Goal: Navigation & Orientation: Find specific page/section

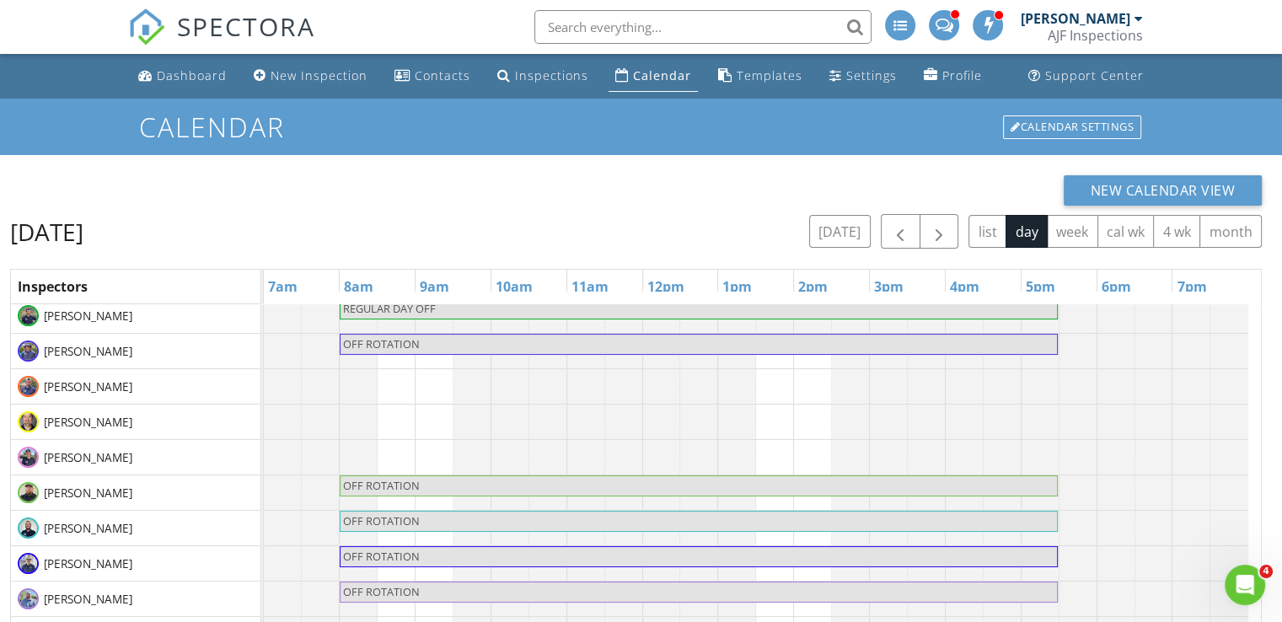
click at [1081, 38] on div "AJF Inspections" at bounding box center [1094, 35] width 95 height 17
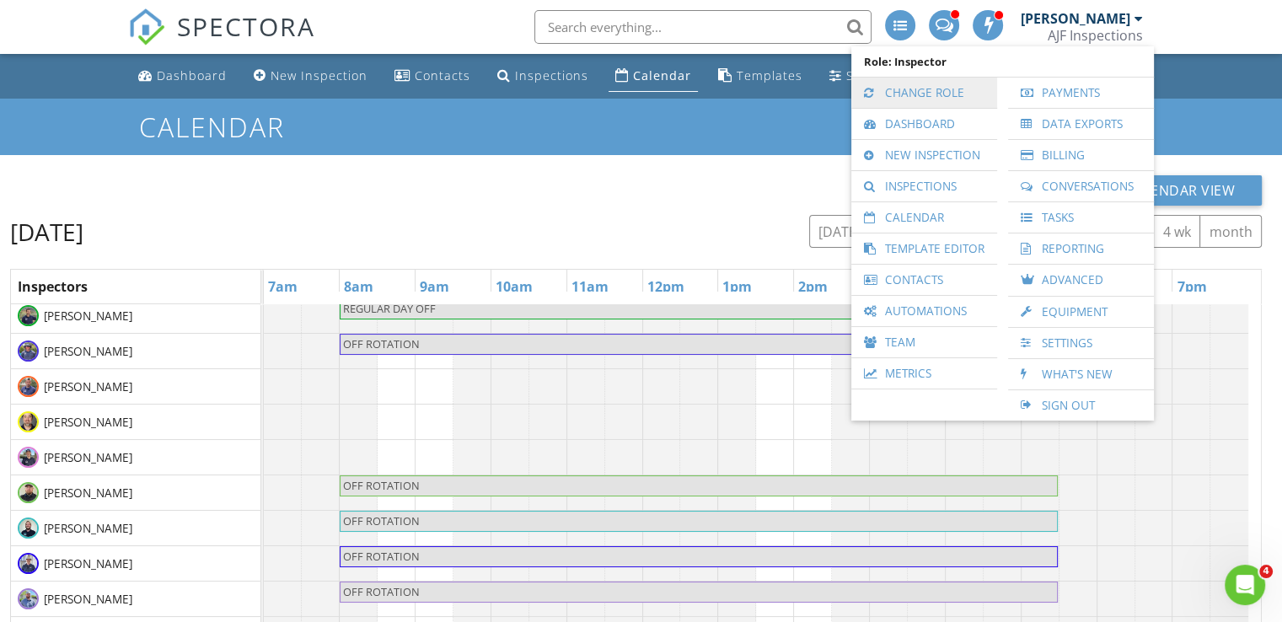
click at [957, 92] on link "Change Role" at bounding box center [923, 93] width 129 height 30
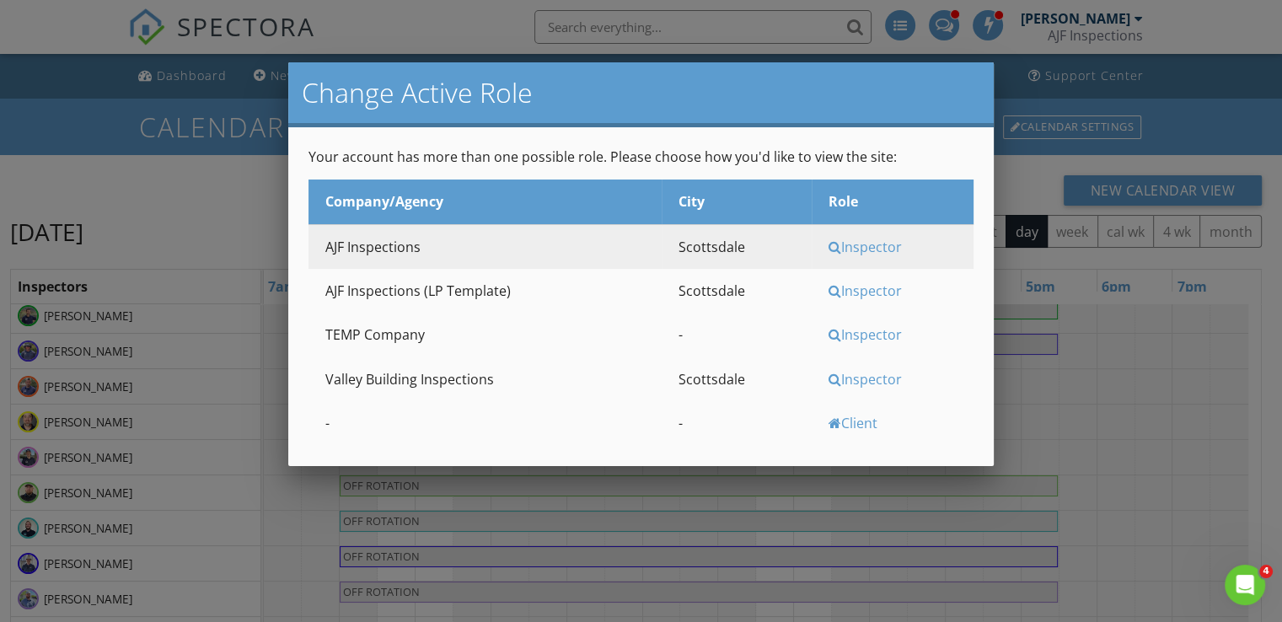
click at [859, 377] on div "Inspector" at bounding box center [898, 379] width 141 height 19
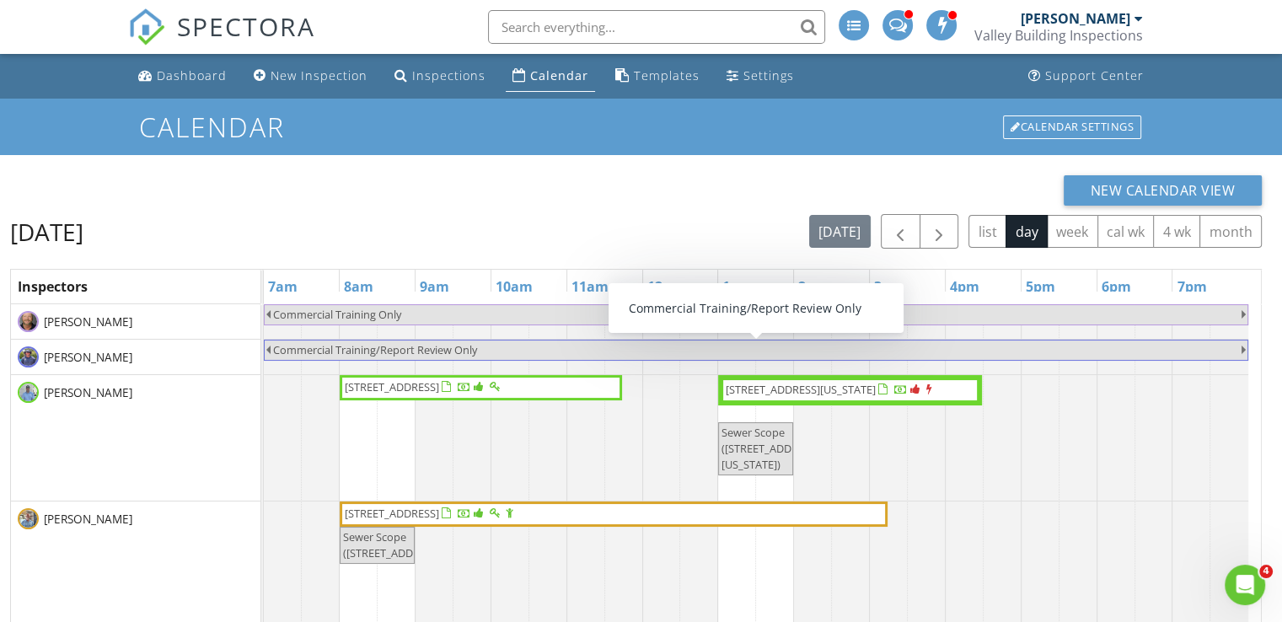
click at [439, 388] on span "34523 N 99th St, Scottsdale 85262" at bounding box center [392, 386] width 94 height 15
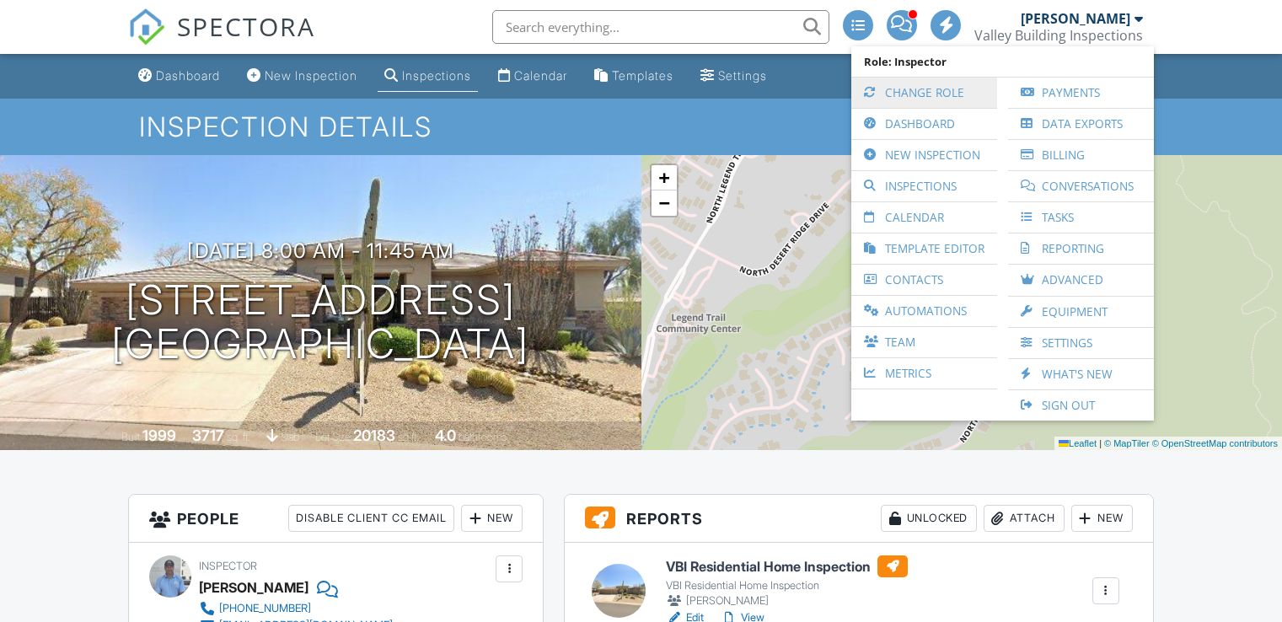
click at [934, 87] on link "Change Role" at bounding box center [923, 93] width 129 height 30
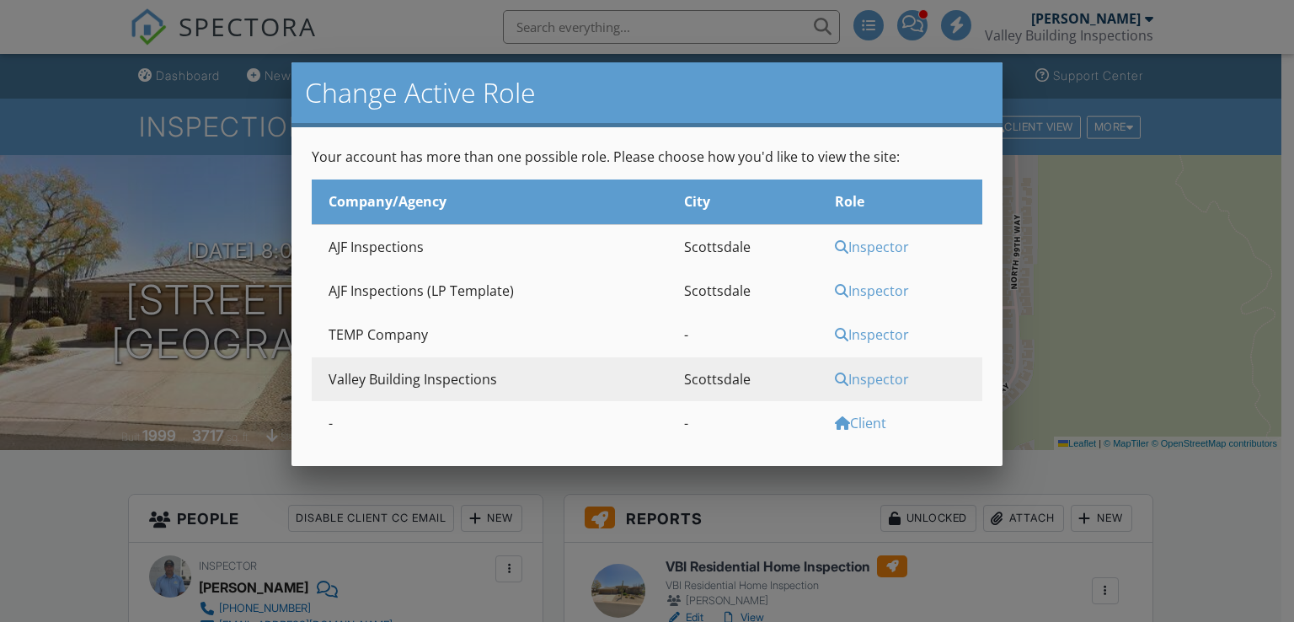
click at [866, 252] on div "Inspector" at bounding box center [906, 247] width 143 height 19
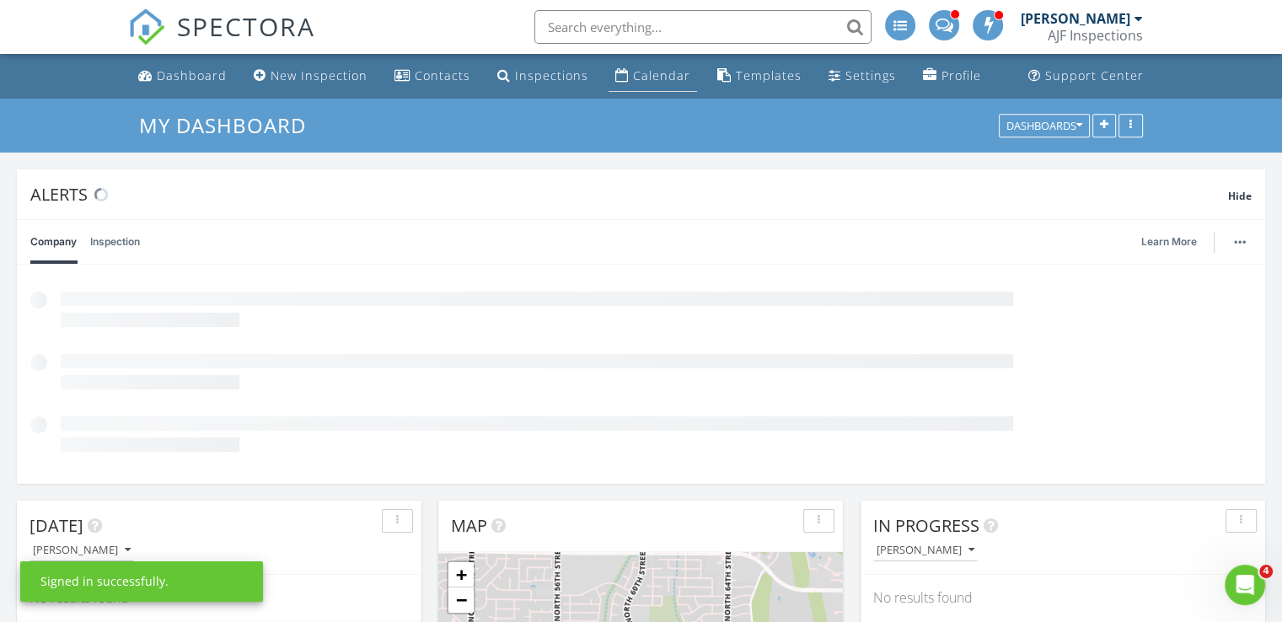
click at [641, 79] on div "Calendar" at bounding box center [661, 75] width 57 height 16
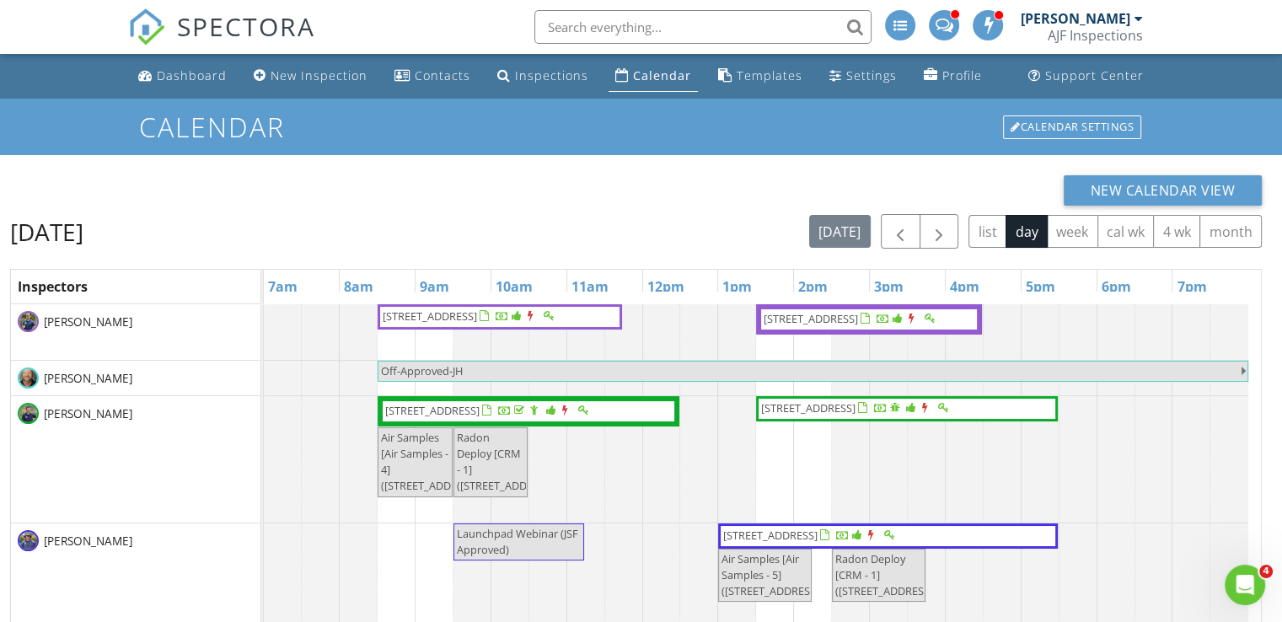
click at [608, 27] on input "text" at bounding box center [702, 27] width 337 height 34
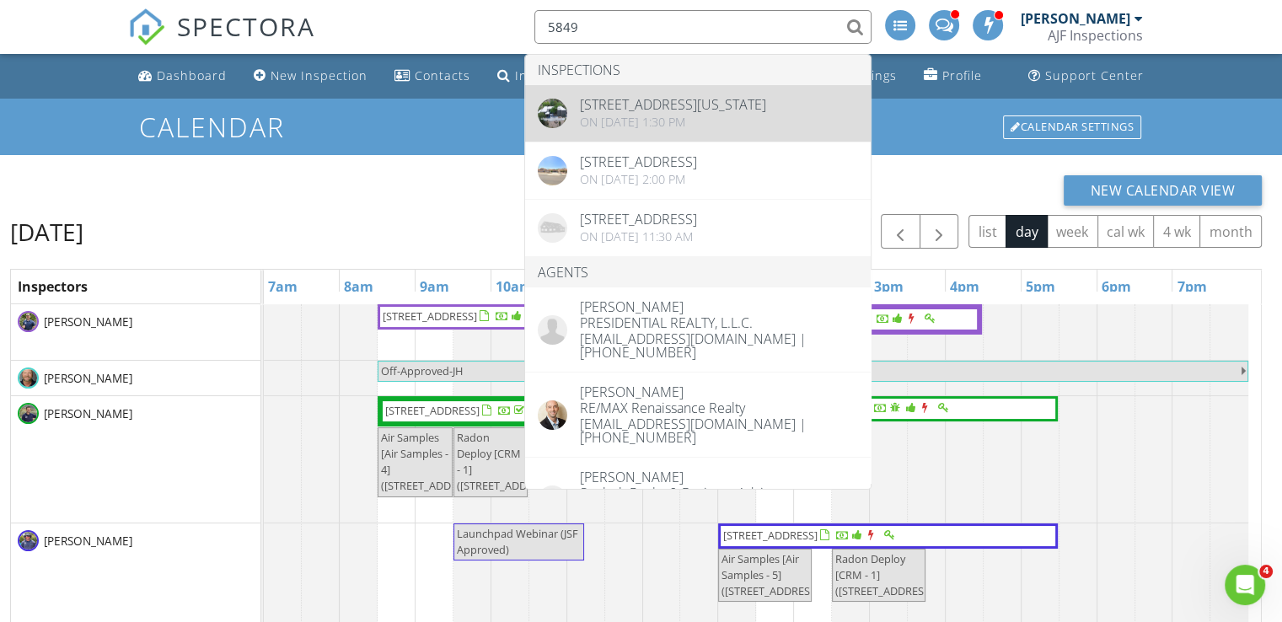
type input "5849"
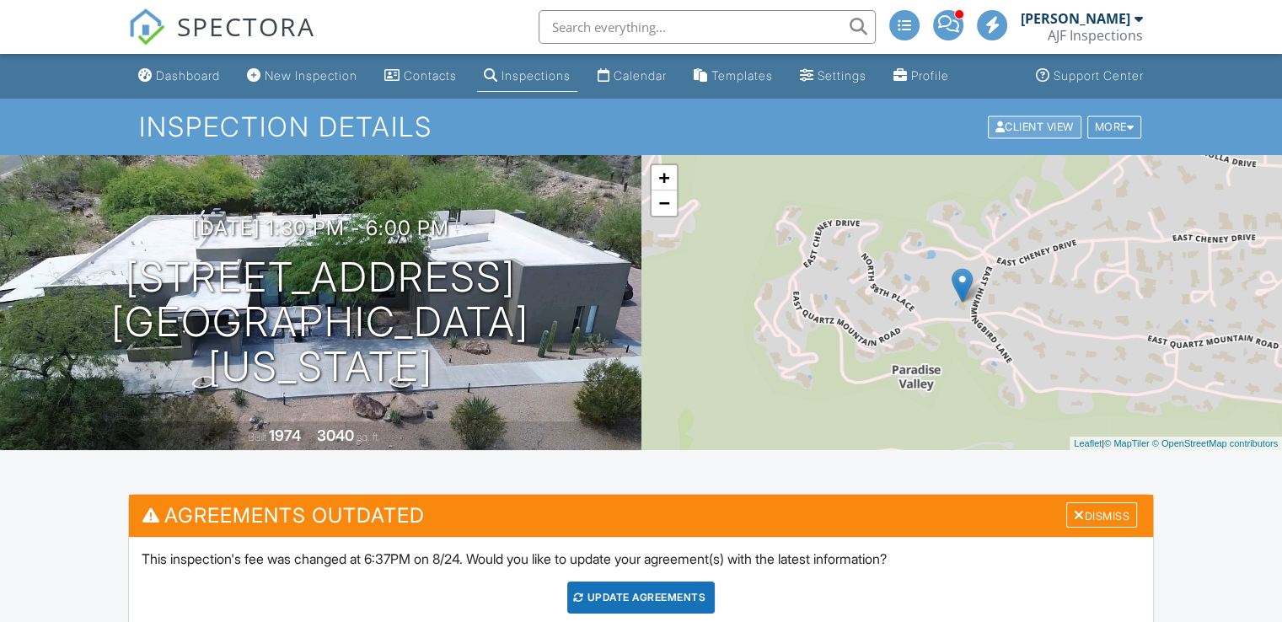
click at [1028, 125] on div "Client View" at bounding box center [1035, 126] width 94 height 23
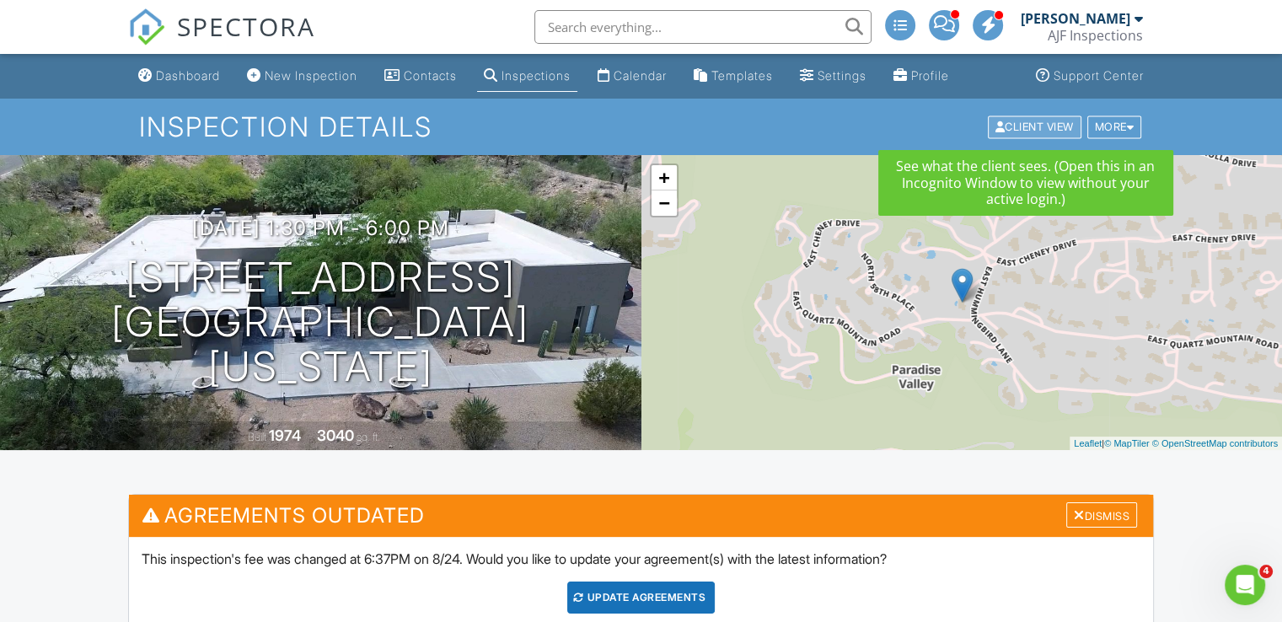
click at [1017, 131] on div "Client View" at bounding box center [1035, 126] width 94 height 23
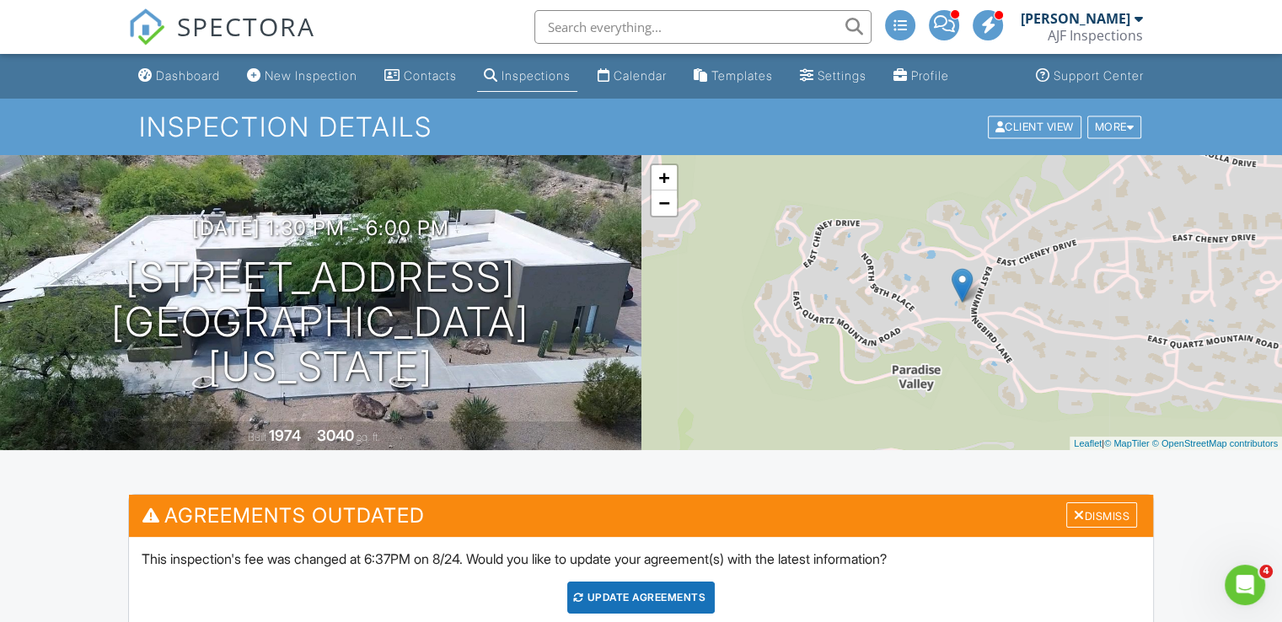
click at [1083, 35] on div "AJF Inspections" at bounding box center [1094, 35] width 95 height 17
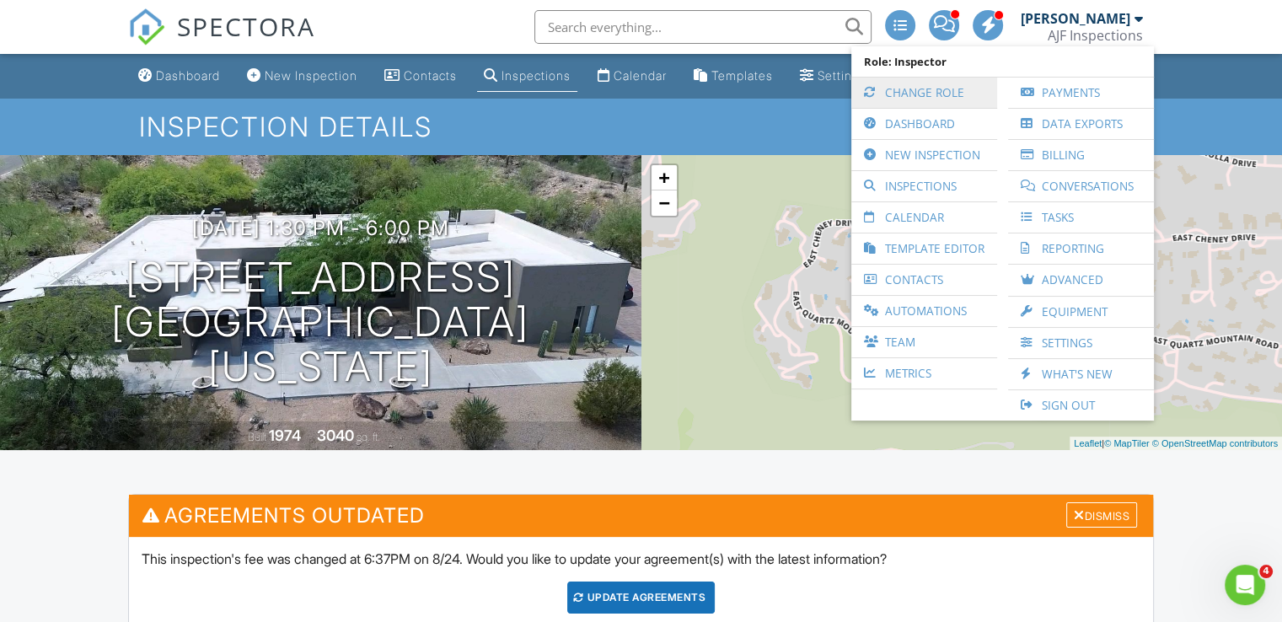
click at [895, 86] on link "Change Role" at bounding box center [923, 93] width 129 height 30
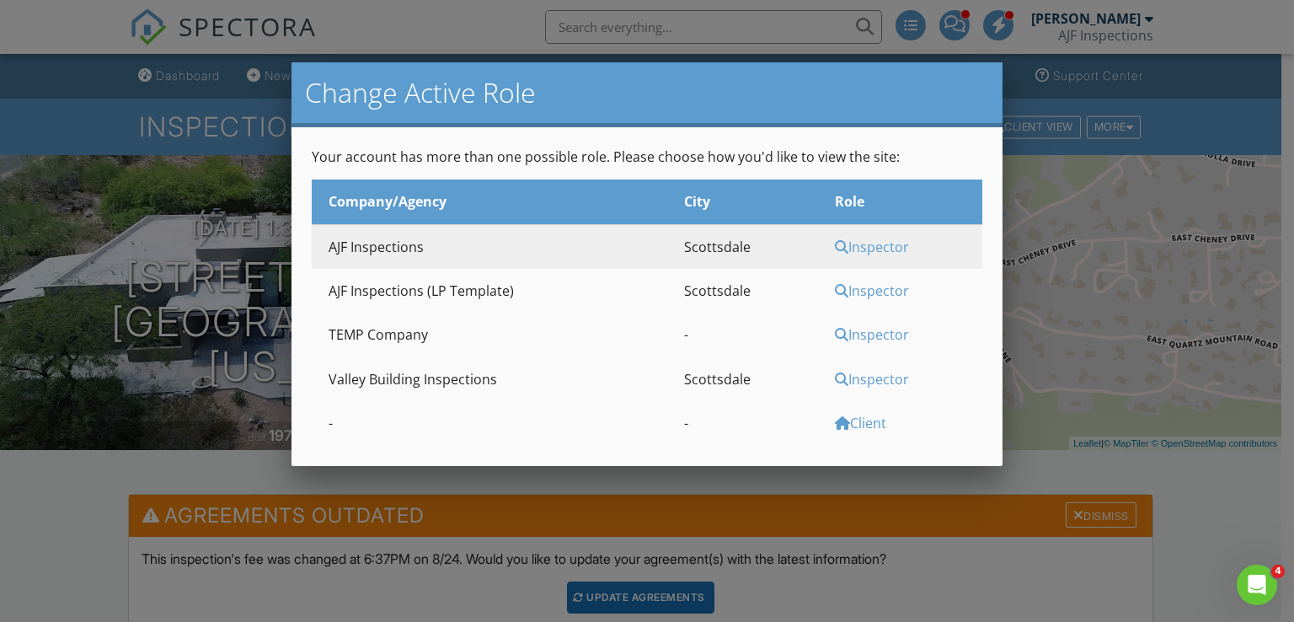
click at [859, 377] on div "Inspector" at bounding box center [906, 379] width 143 height 19
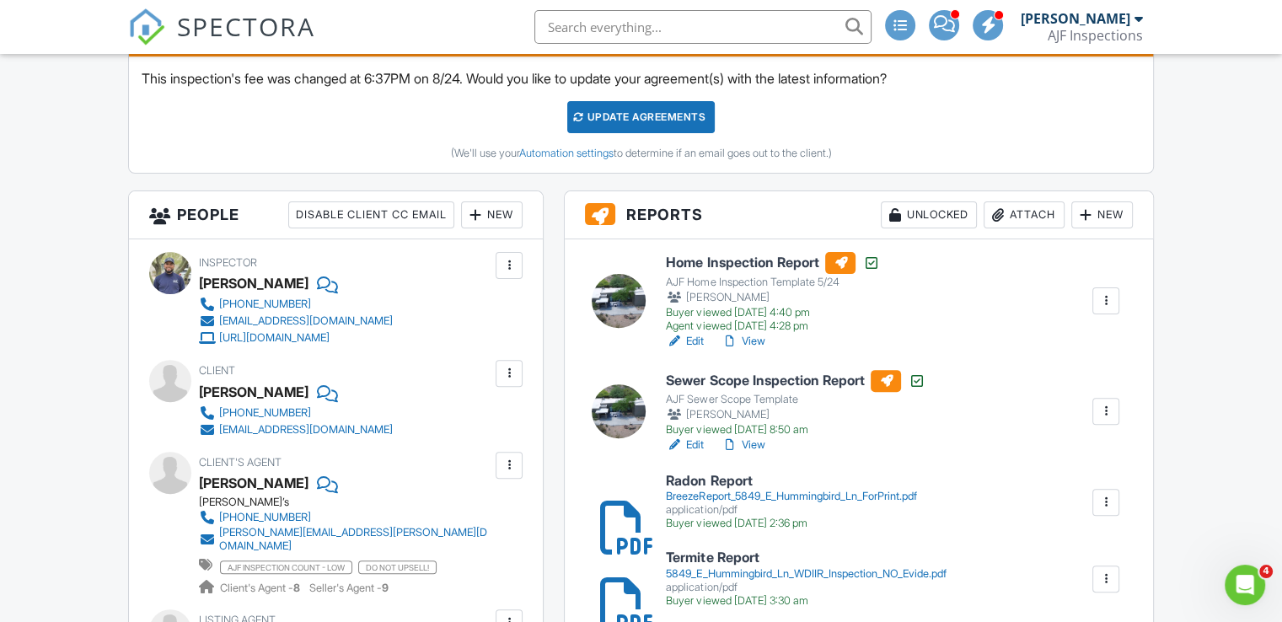
scroll to position [481, 0]
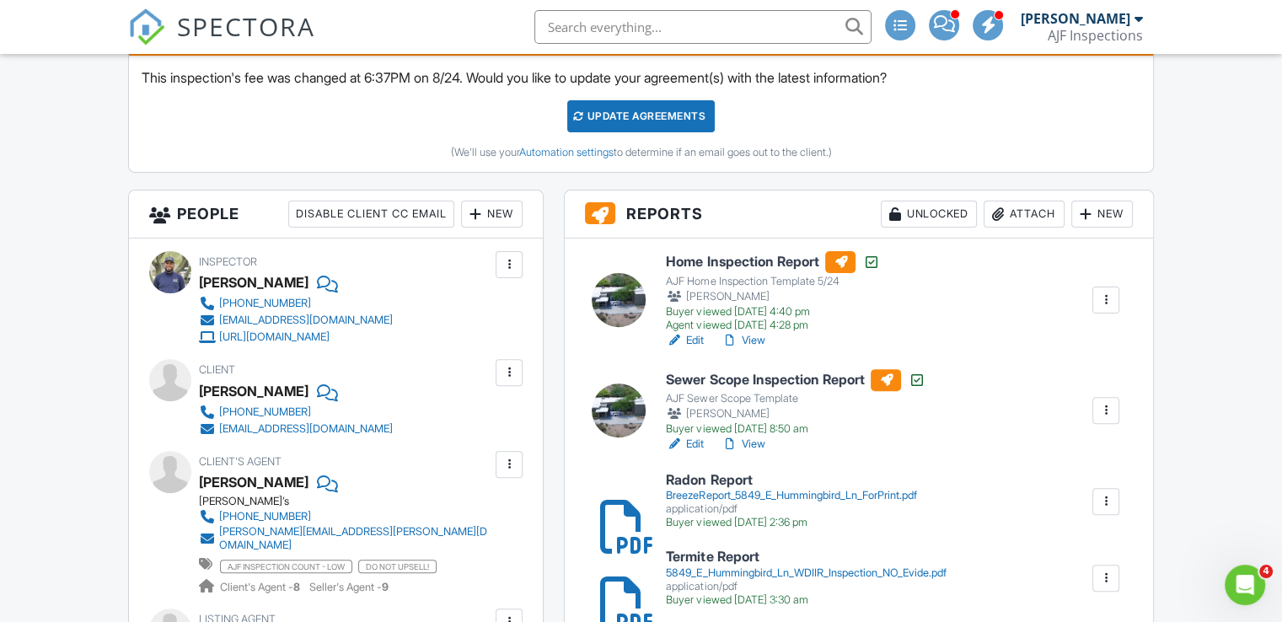
click at [755, 338] on link "View" at bounding box center [742, 340] width 44 height 17
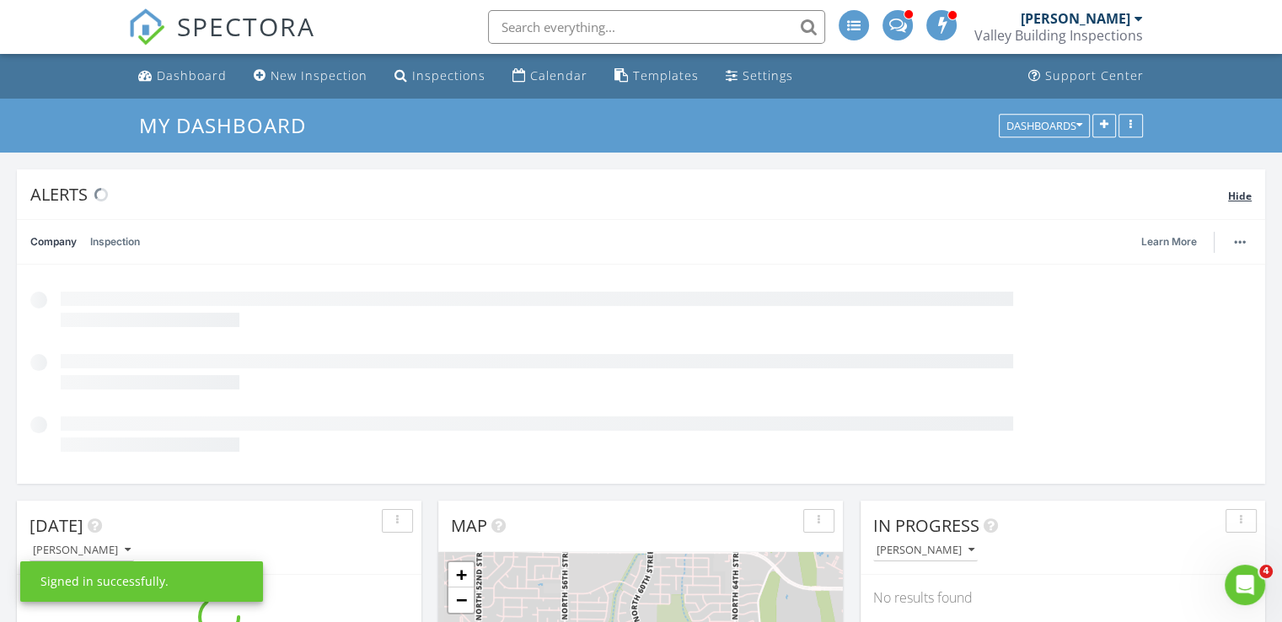
scroll to position [1560, 1308]
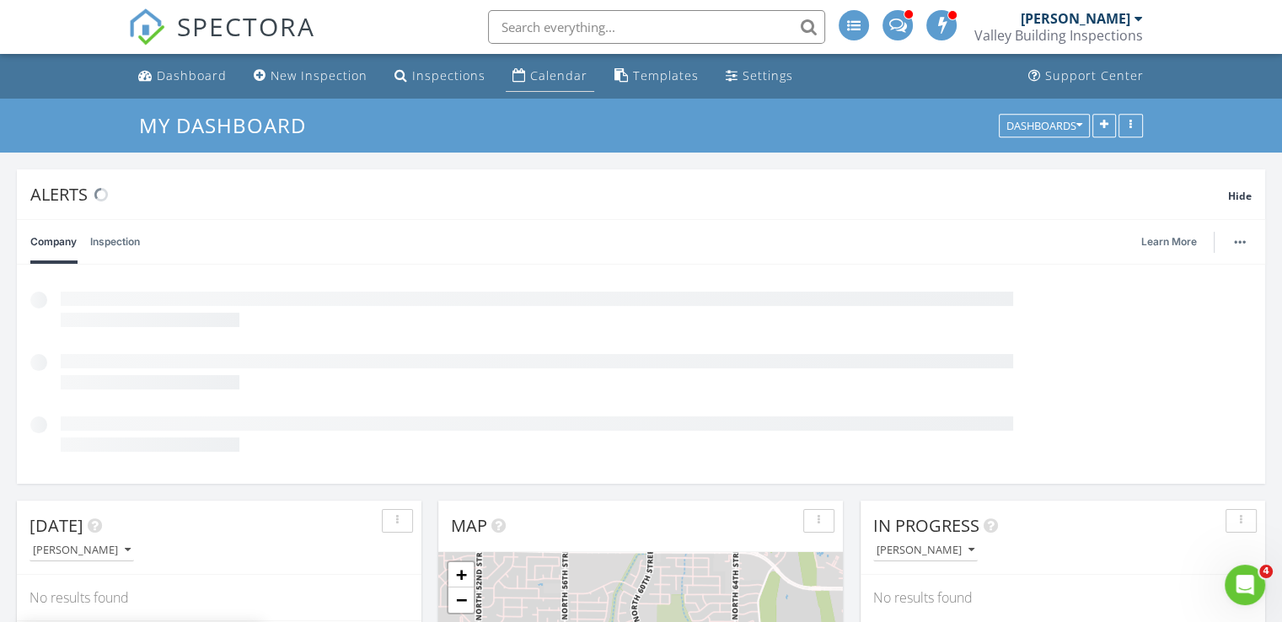
click at [554, 78] on div "Calendar" at bounding box center [558, 75] width 57 height 16
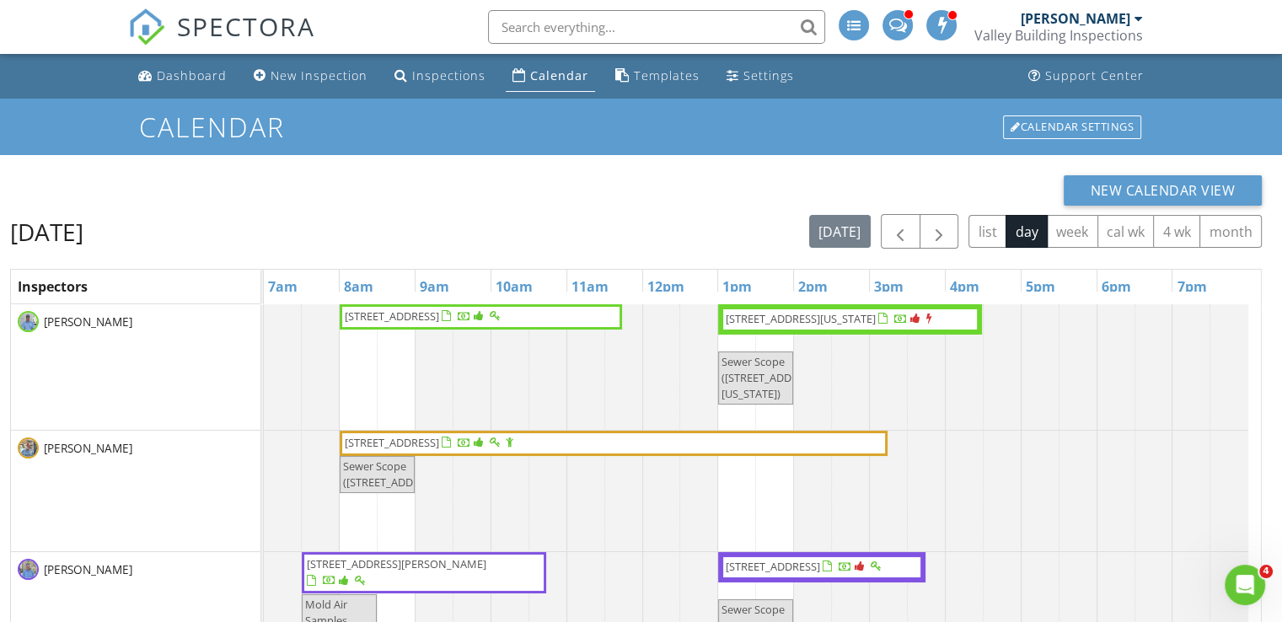
click at [439, 313] on span "[STREET_ADDRESS]" at bounding box center [392, 315] width 94 height 15
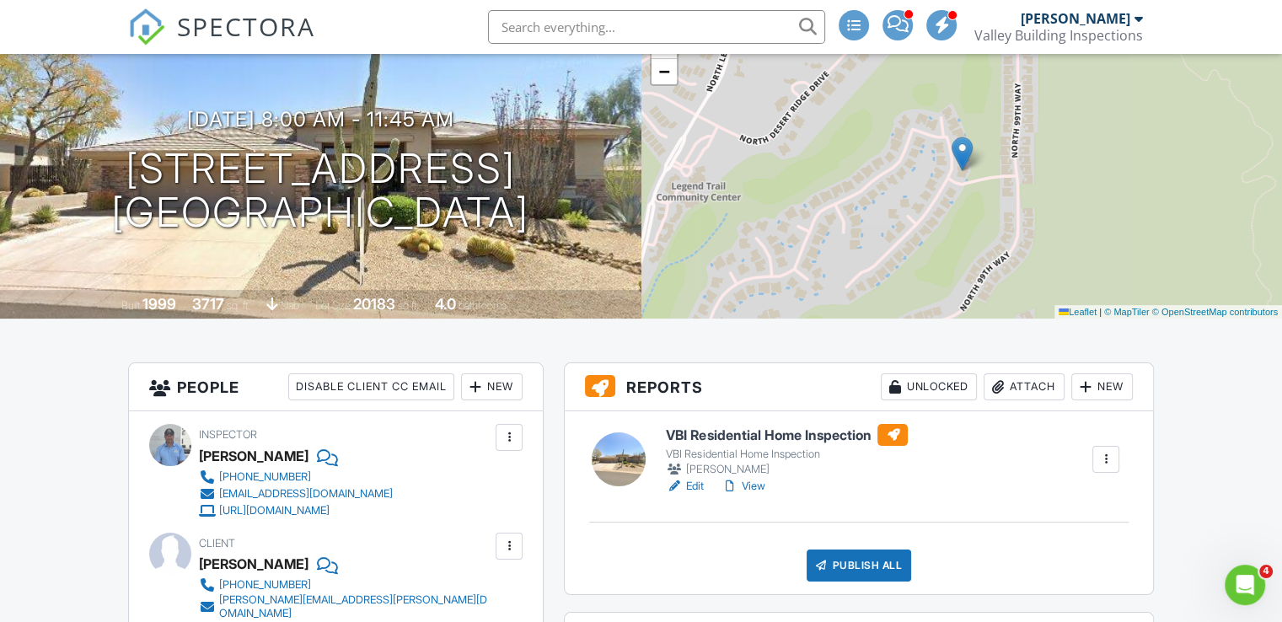
scroll to position [131, 0]
click at [753, 479] on link "View" at bounding box center [742, 486] width 44 height 17
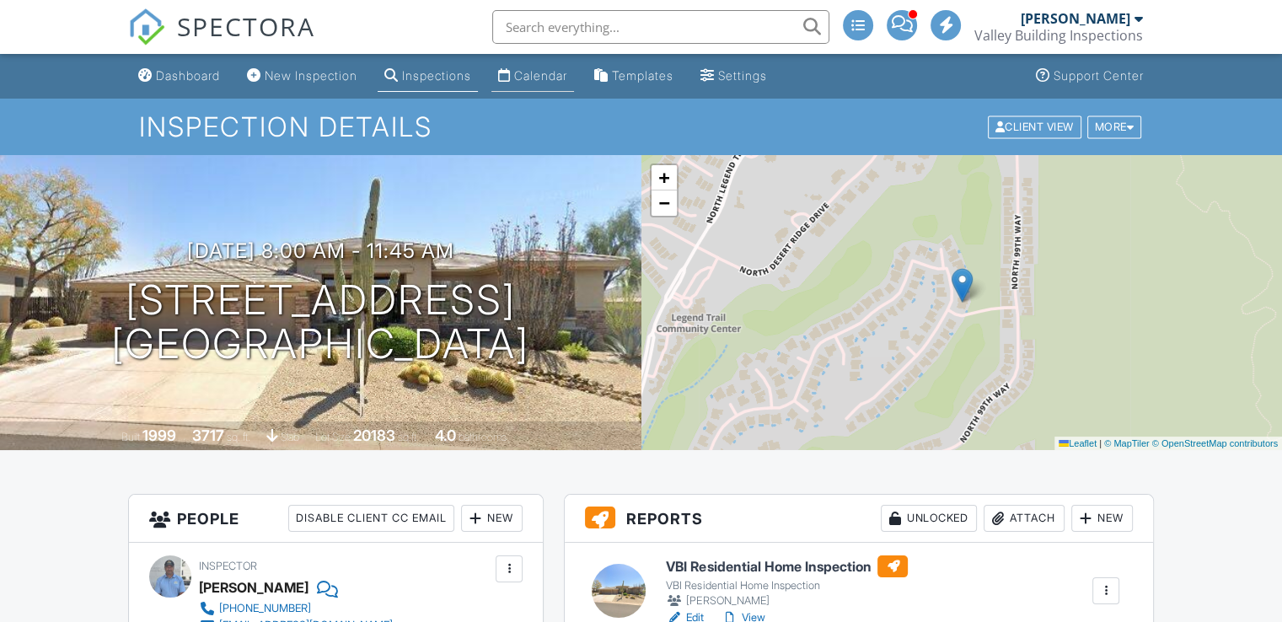
click at [566, 75] on div "Calendar" at bounding box center [540, 75] width 53 height 14
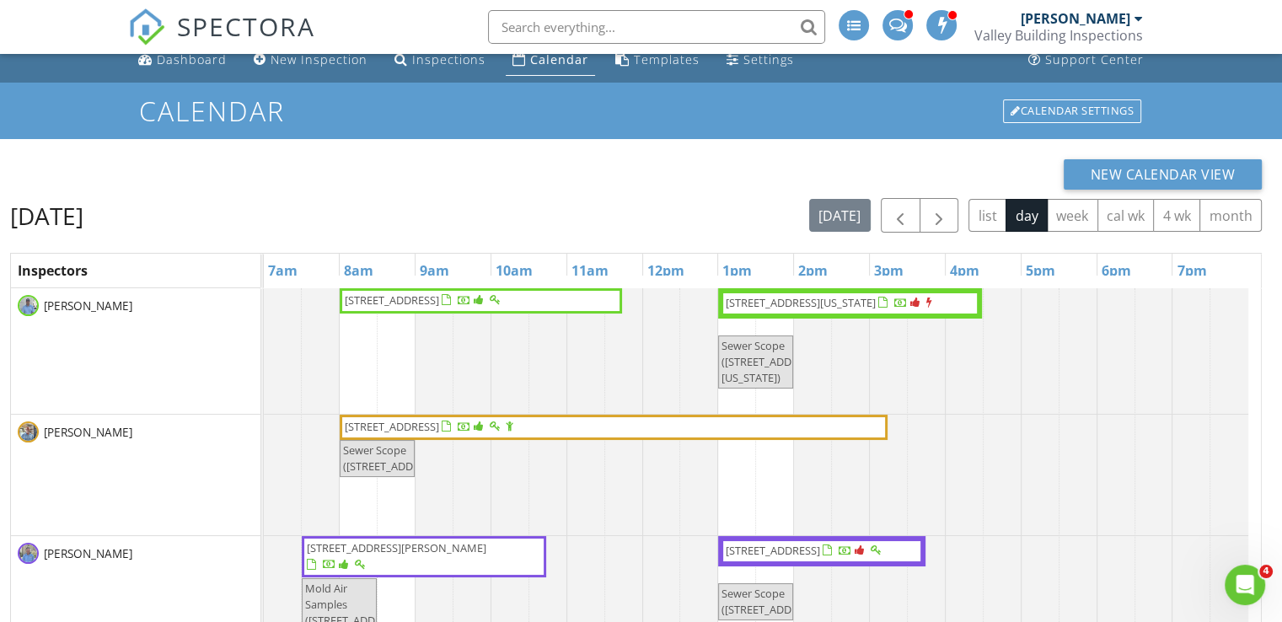
scroll to position [17, 0]
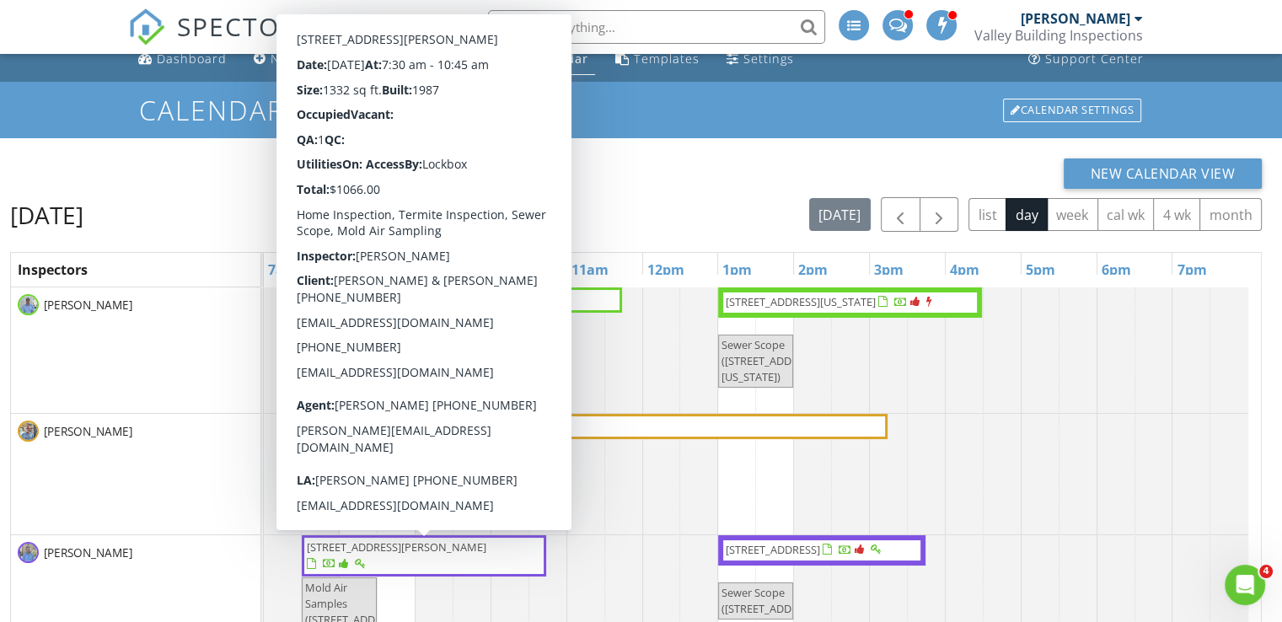
click at [462, 542] on span "9285 E Sutton Dr, Scottsdale 85260" at bounding box center [396, 546] width 179 height 15
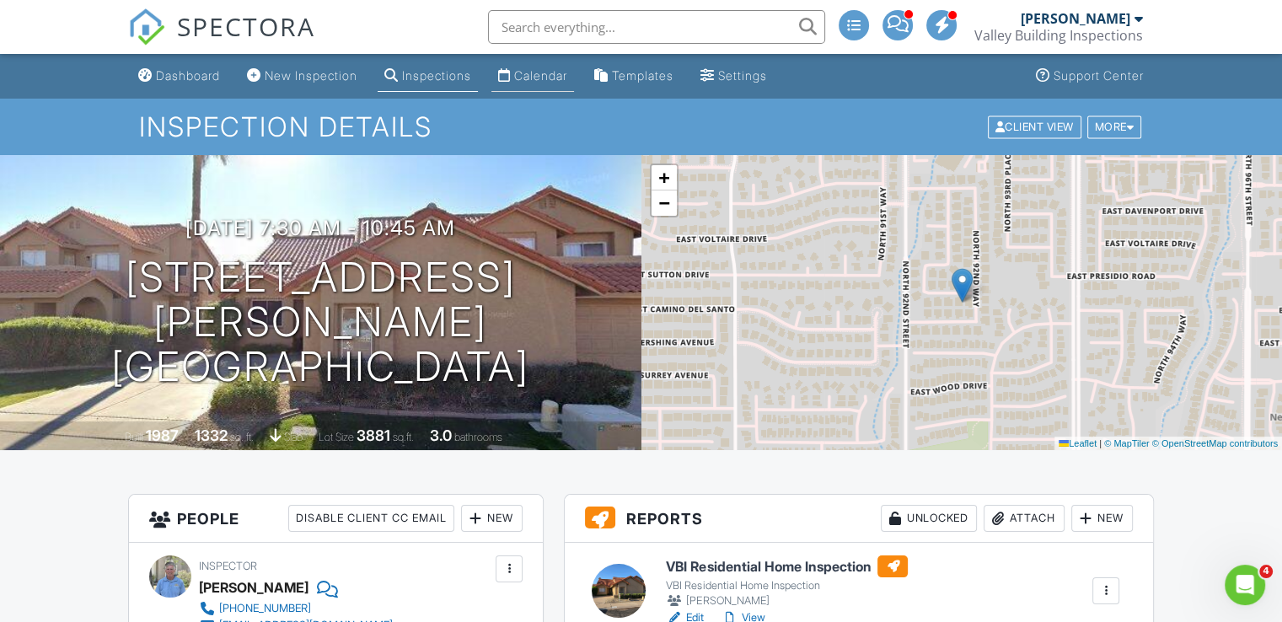
click at [562, 78] on div "Calendar" at bounding box center [540, 75] width 53 height 14
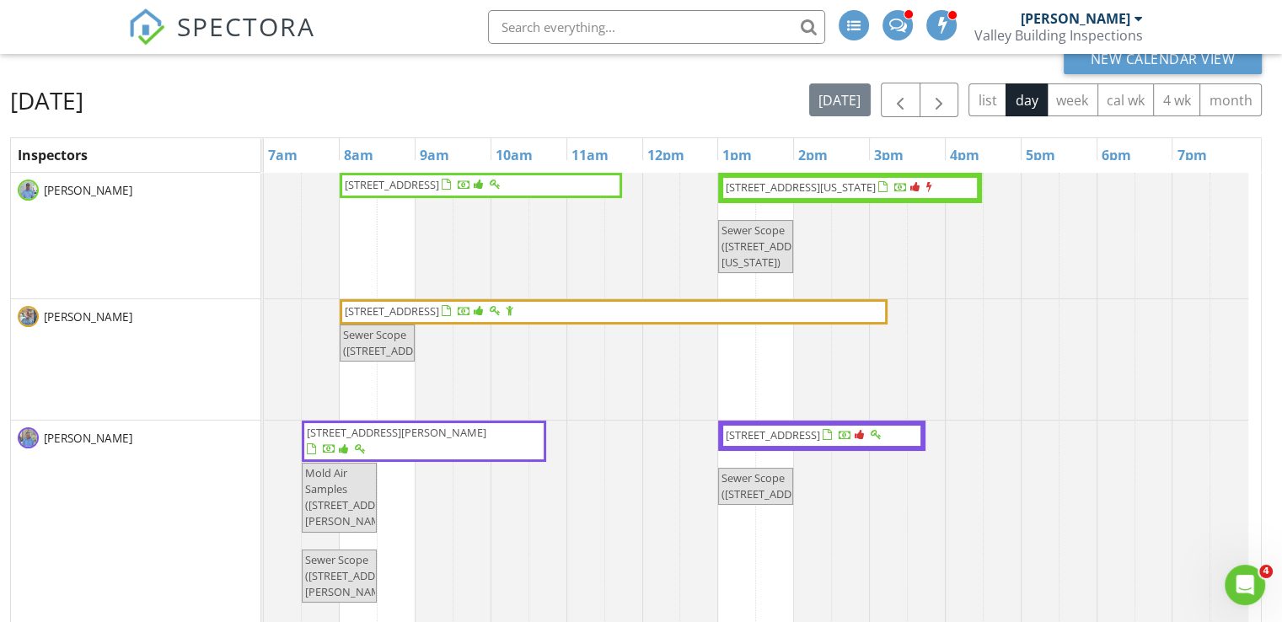
scroll to position [135, 0]
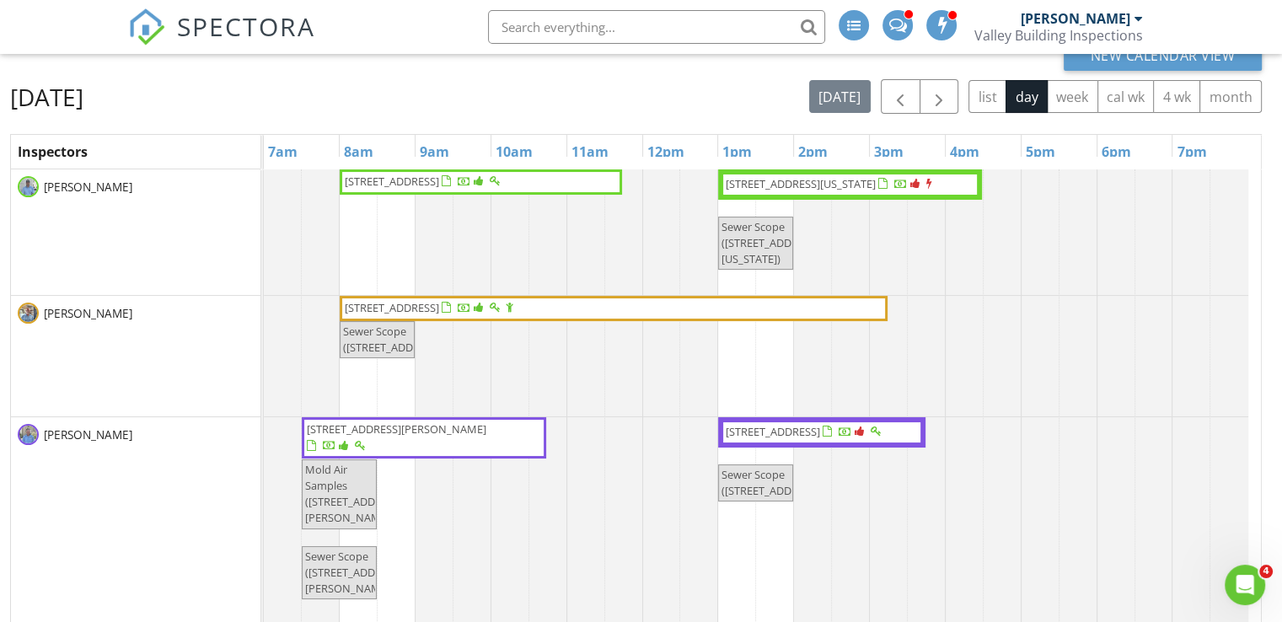
click at [457, 432] on span "9285 E Sutton Dr, Scottsdale 85260" at bounding box center [396, 428] width 179 height 15
